Goal: Task Accomplishment & Management: Manage account settings

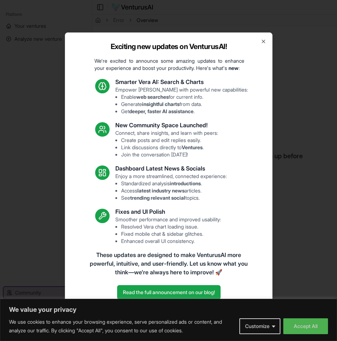
click at [268, 38] on div "Exciting new updates on VenturusAI! We're excited to announce some amazing upda…" at bounding box center [169, 170] width 208 height 276
click at [264, 40] on icon "button" at bounding box center [263, 42] width 6 height 6
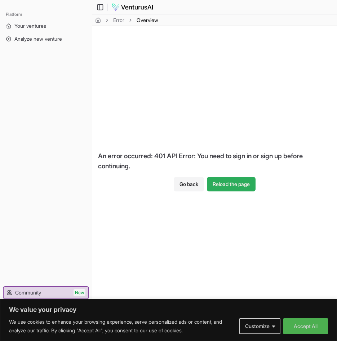
click at [223, 185] on button "Reload the page" at bounding box center [231, 184] width 49 height 14
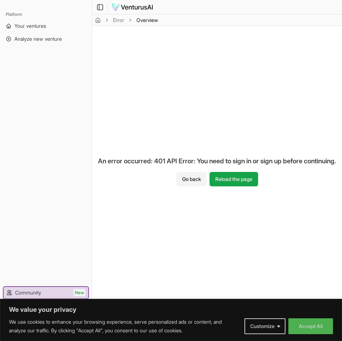
click at [322, 329] on button "Accept All" at bounding box center [311, 326] width 45 height 16
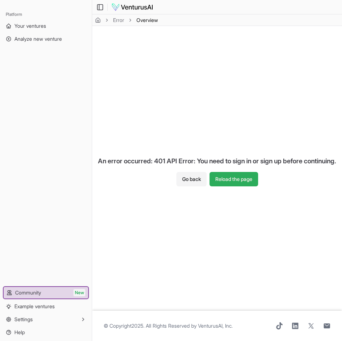
click at [224, 184] on button "Reload the page" at bounding box center [234, 179] width 49 height 14
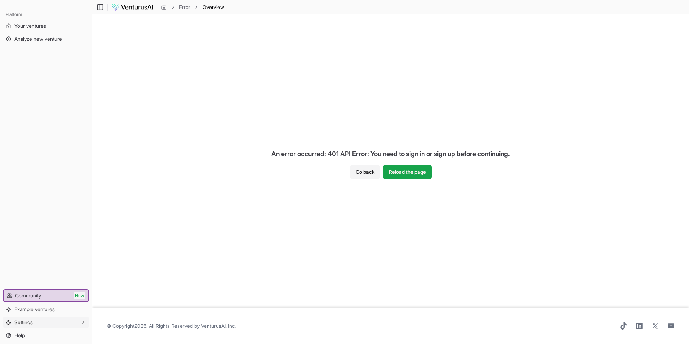
click at [28, 320] on span "Settings" at bounding box center [23, 321] width 18 height 7
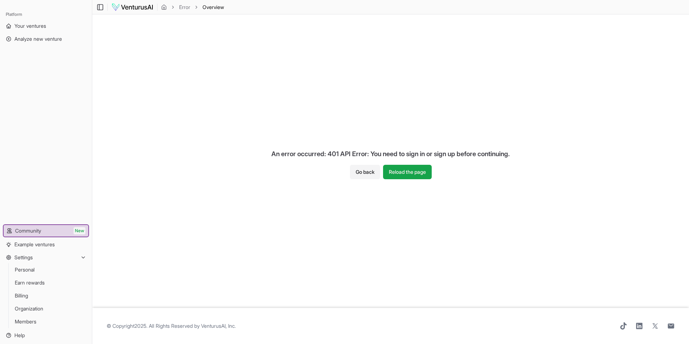
click at [32, 178] on div "Platform Your ventures Analyze new venture Get started for free Community New E…" at bounding box center [46, 175] width 92 height 338
click at [48, 270] on link "Personal" at bounding box center [46, 270] width 68 height 12
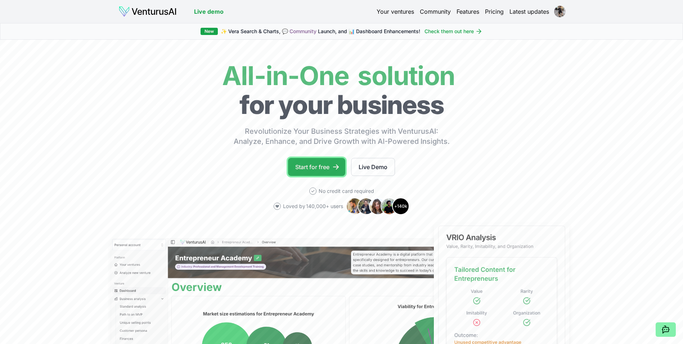
click at [329, 163] on link "Start for free" at bounding box center [316, 167] width 57 height 18
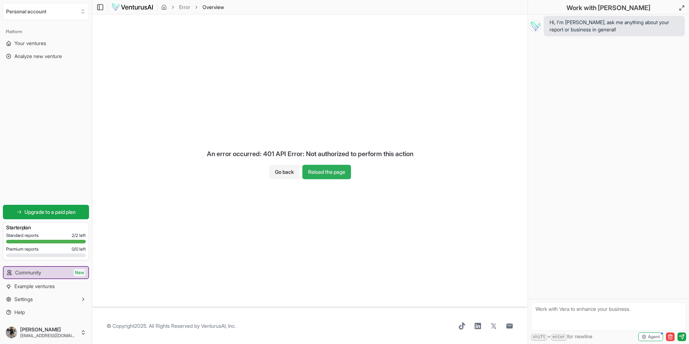
click at [350, 173] on button "Reload the page" at bounding box center [326, 172] width 49 height 14
